Goal: Task Accomplishment & Management: Manage account settings

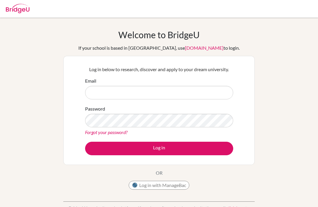
click at [103, 86] on input "Email" at bounding box center [159, 93] width 148 height 14
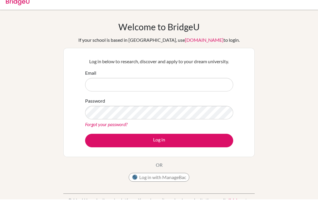
click at [95, 91] on input "Email" at bounding box center [159, 93] width 148 height 14
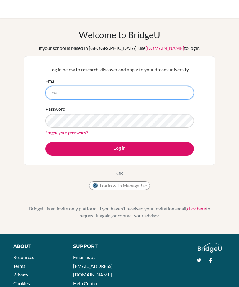
click at [178, 99] on input "mia" at bounding box center [119, 93] width 148 height 14
type input "[EMAIL_ADDRESS][PERSON_NAME][DOMAIN_NAME]"
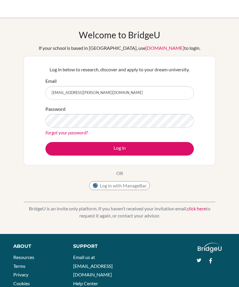
click at [66, 146] on button "Log in" at bounding box center [119, 149] width 148 height 14
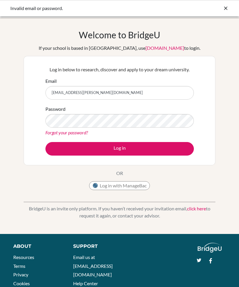
click at [145, 155] on button "Log in" at bounding box center [119, 149] width 148 height 14
click at [119, 149] on button "Log in" at bounding box center [119, 149] width 148 height 14
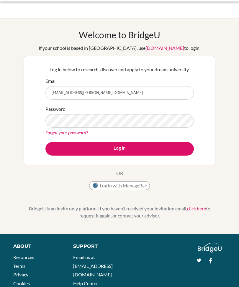
click at [59, 145] on button "Log in" at bounding box center [119, 149] width 148 height 14
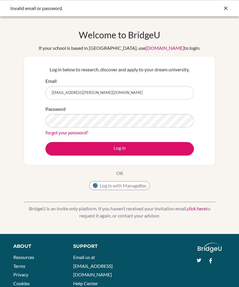
click at [170, 147] on button "Log in" at bounding box center [119, 149] width 148 height 14
click at [55, 135] on link "Forgot your password?" at bounding box center [66, 133] width 42 height 6
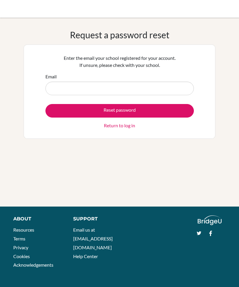
click at [174, 87] on input "Email" at bounding box center [119, 89] width 148 height 14
type input "mia.godoy@delcamposchool.org"
click at [177, 109] on button "Reset password" at bounding box center [119, 111] width 148 height 14
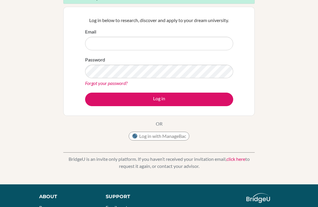
scroll to position [71, 0]
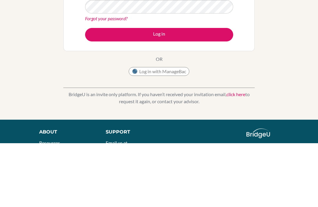
scroll to position [106, 0]
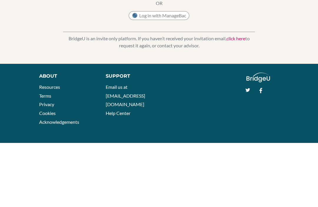
click at [243, 100] on link "click here" at bounding box center [236, 103] width 19 height 6
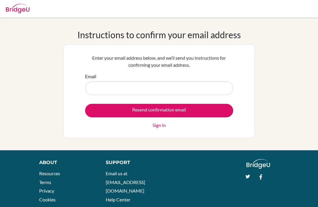
click at [222, 92] on input "Email" at bounding box center [159, 89] width 148 height 14
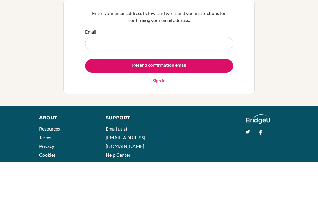
click at [161, 122] on link "Sign in" at bounding box center [159, 125] width 13 height 7
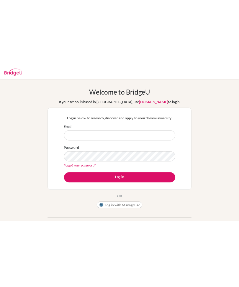
scroll to position [39, 0]
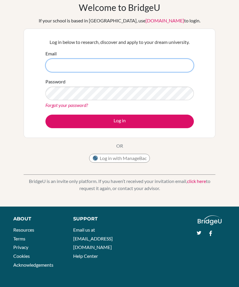
type input "[EMAIL_ADDRESS][PERSON_NAME][DOMAIN_NAME]"
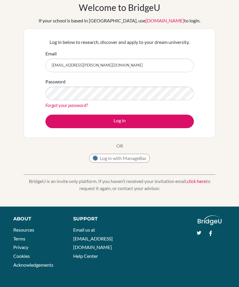
click at [119, 128] on button "Log in" at bounding box center [119, 122] width 148 height 14
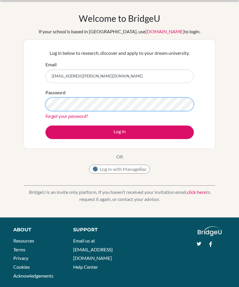
scroll to position [16, 0]
click at [174, 131] on button "Log in" at bounding box center [119, 133] width 148 height 14
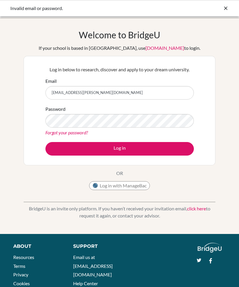
click at [176, 93] on input "[EMAIL_ADDRESS][PERSON_NAME][DOMAIN_NAME]" at bounding box center [119, 93] width 148 height 14
type input "mia.god"
type input "valeglmv11@icloud.com"
click at [162, 144] on button "Log in" at bounding box center [119, 149] width 148 height 14
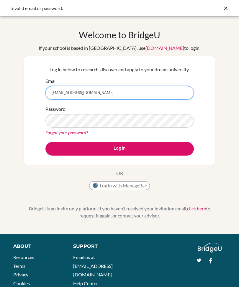
type input "[EMAIL_ADDRESS][PERSON_NAME][DOMAIN_NAME]"
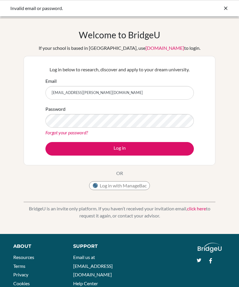
click at [171, 152] on button "Log in" at bounding box center [119, 149] width 148 height 14
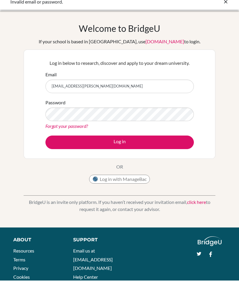
click at [141, 181] on button "Log in with ManageBac" at bounding box center [119, 185] width 61 height 9
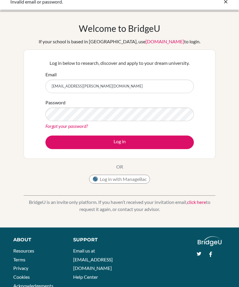
scroll to position [26, 0]
